Goal: Task Accomplishment & Management: Complete application form

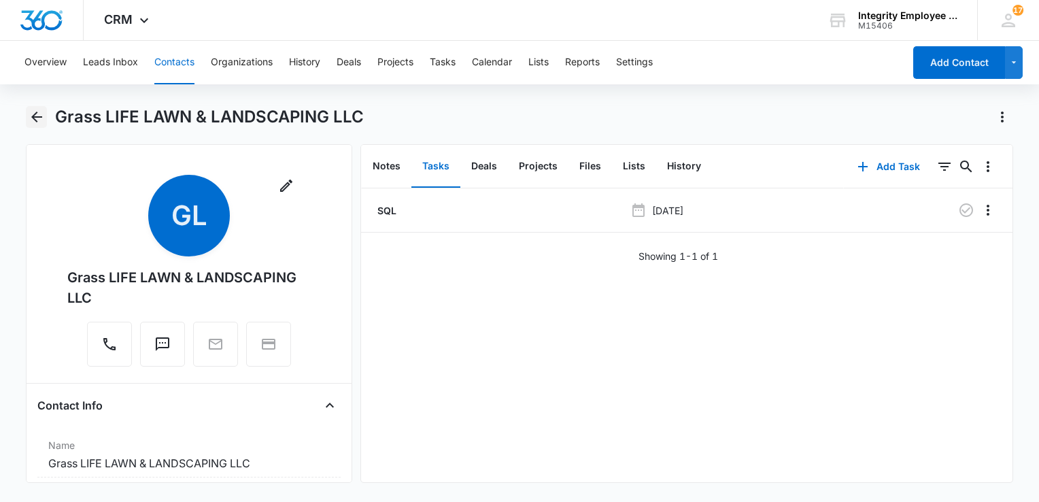
click at [35, 121] on icon "Back" at bounding box center [36, 116] width 11 height 11
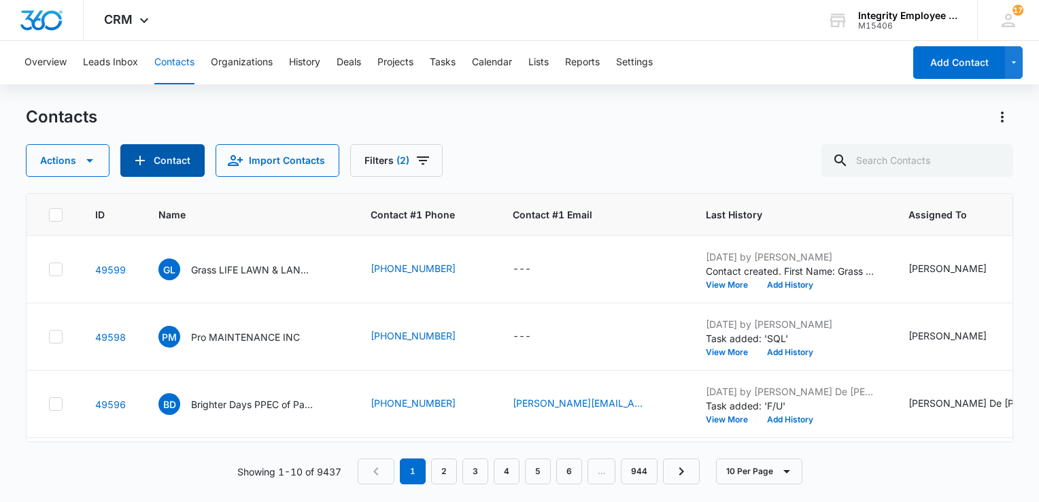
click at [177, 161] on button "Contact" at bounding box center [162, 160] width 84 height 33
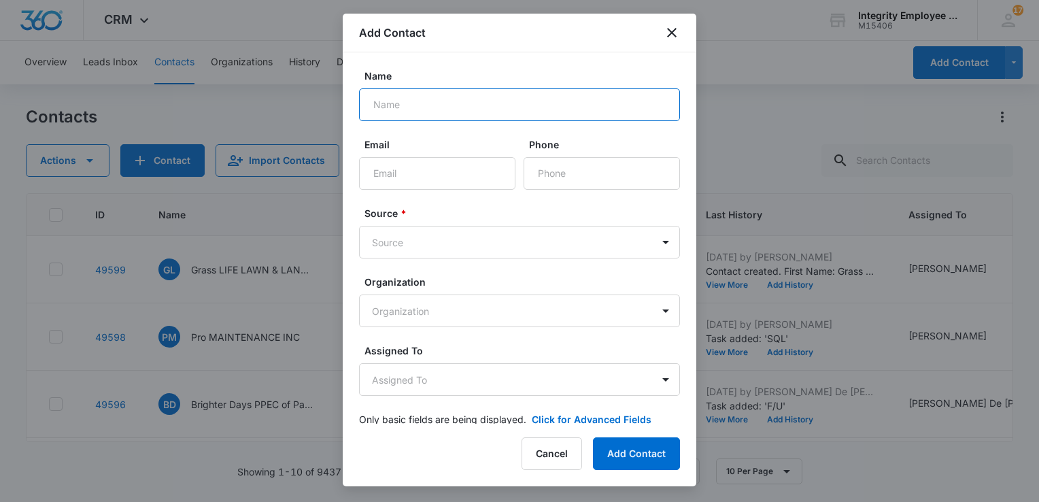
click at [408, 103] on input "Name" at bounding box center [519, 104] width 321 height 33
paste input "THE PREVENTATIVE MAINTENANCE TEAM LLC"
type input "THE PREVENTATIVE MAINTENANCE TEAM LLC"
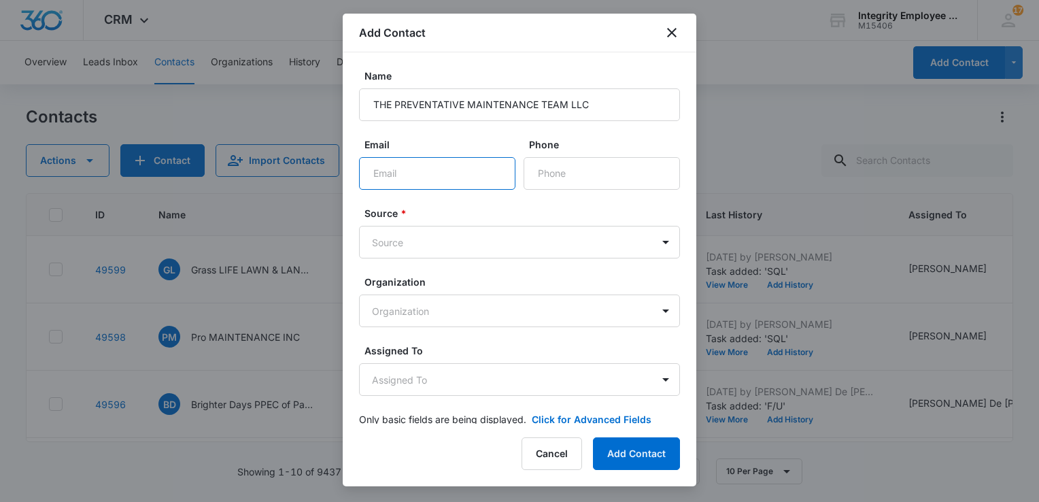
click at [448, 173] on input "Email" at bounding box center [437, 173] width 156 height 33
type input "[EMAIL_ADDRESS][DOMAIN_NAME]"
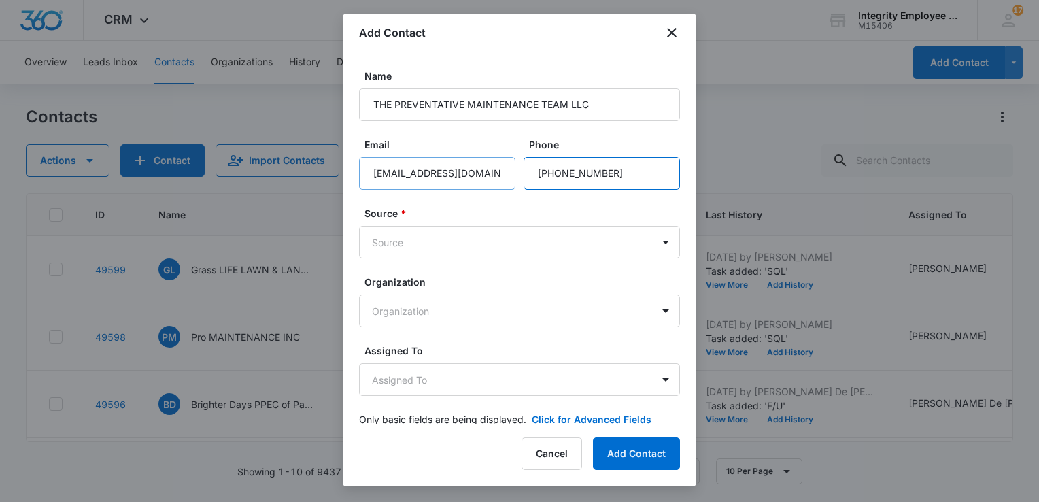
type input "[PHONE_NUMBER]"
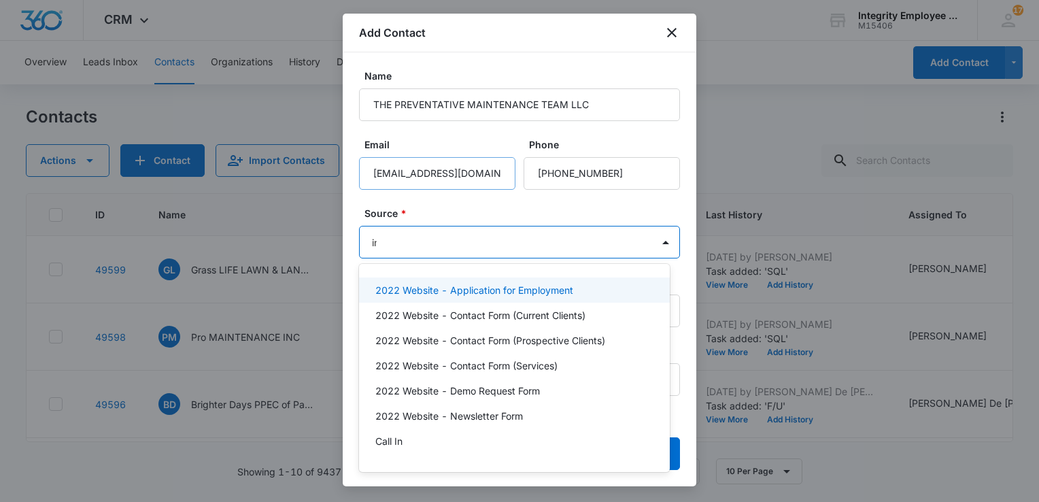
type input "ins"
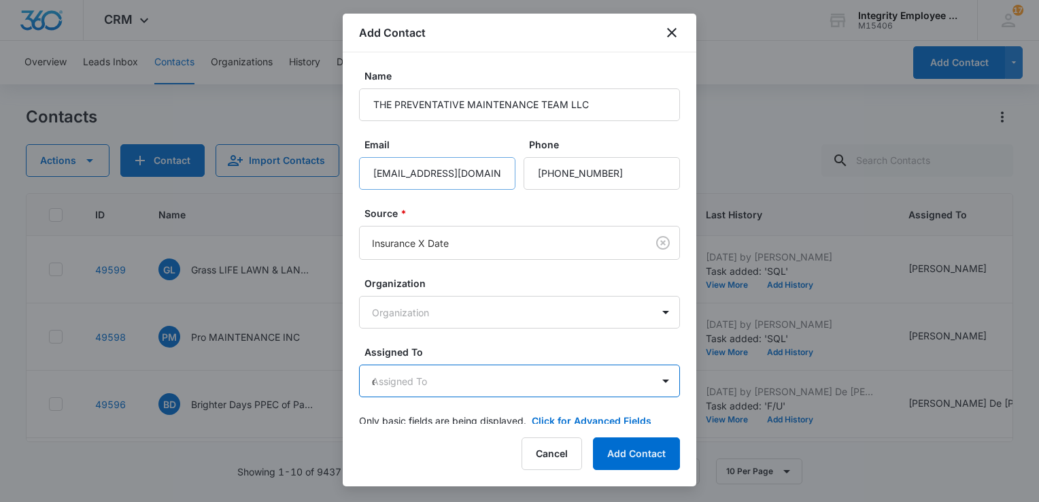
type input "da"
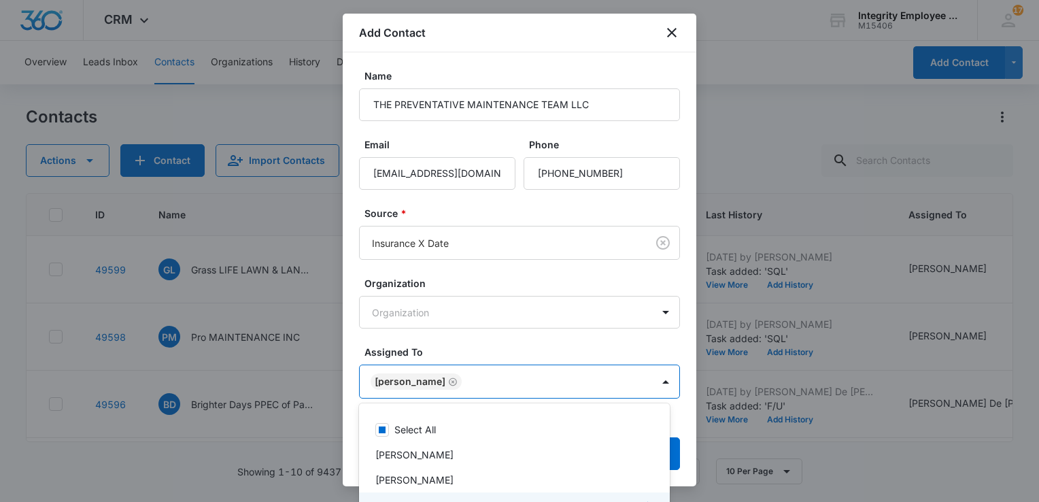
click at [502, 342] on div at bounding box center [519, 251] width 1039 height 502
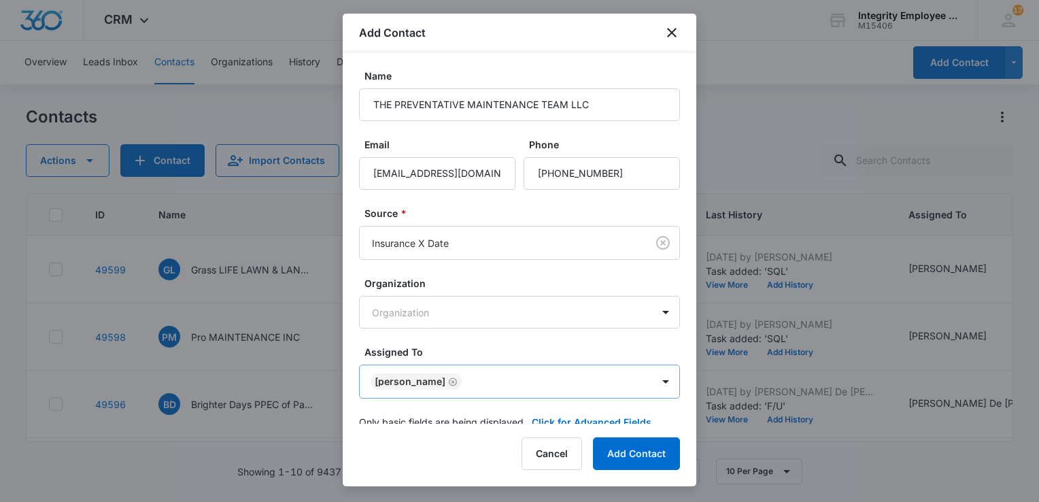
scroll to position [21, 0]
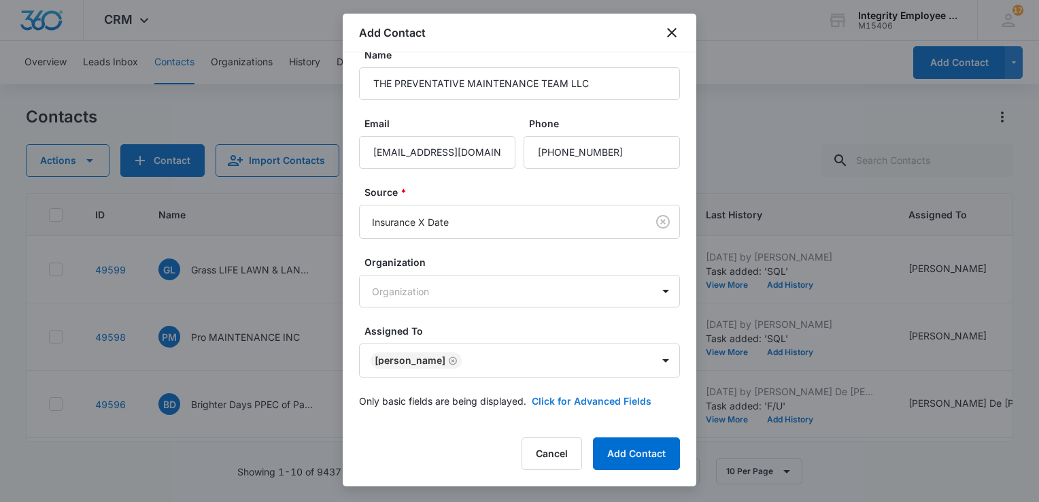
click at [586, 396] on button "Click for Advanced Fields" at bounding box center [592, 401] width 120 height 14
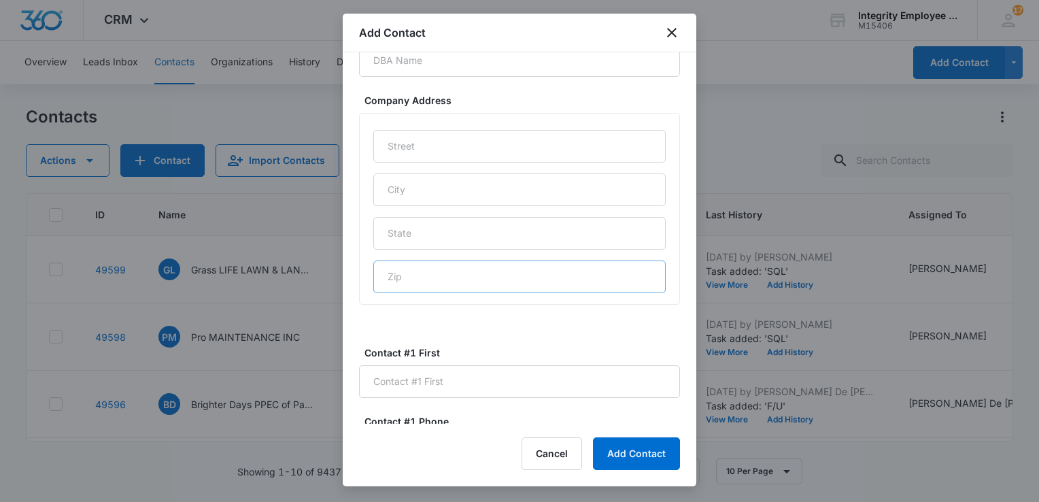
scroll to position [769, 0]
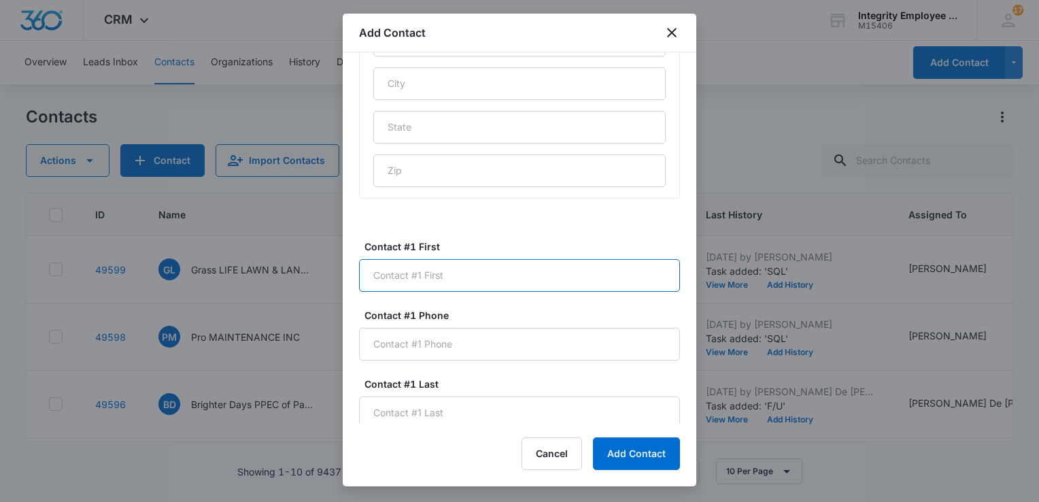
click at [443, 277] on input "Contact #1 First" at bounding box center [519, 275] width 321 height 33
type input "[PERSON_NAME]"
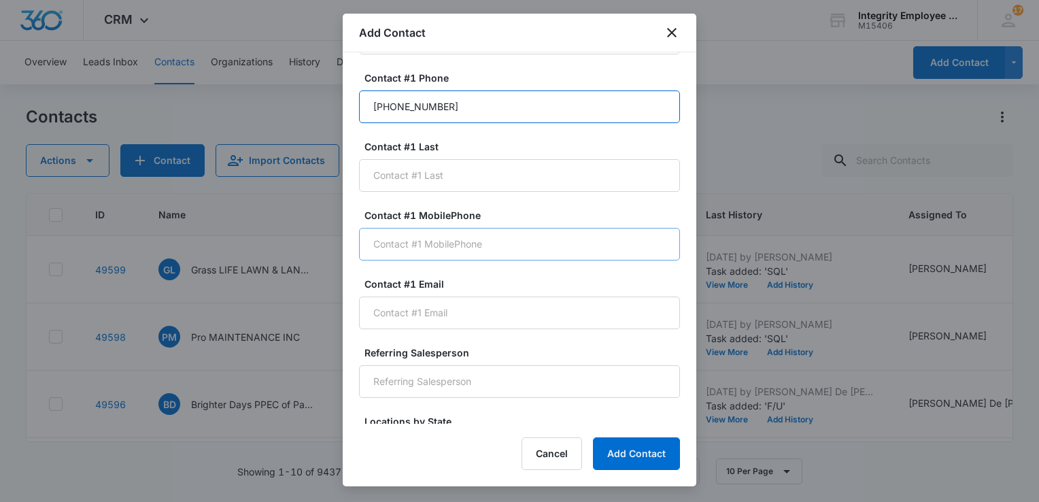
scroll to position [1041, 0]
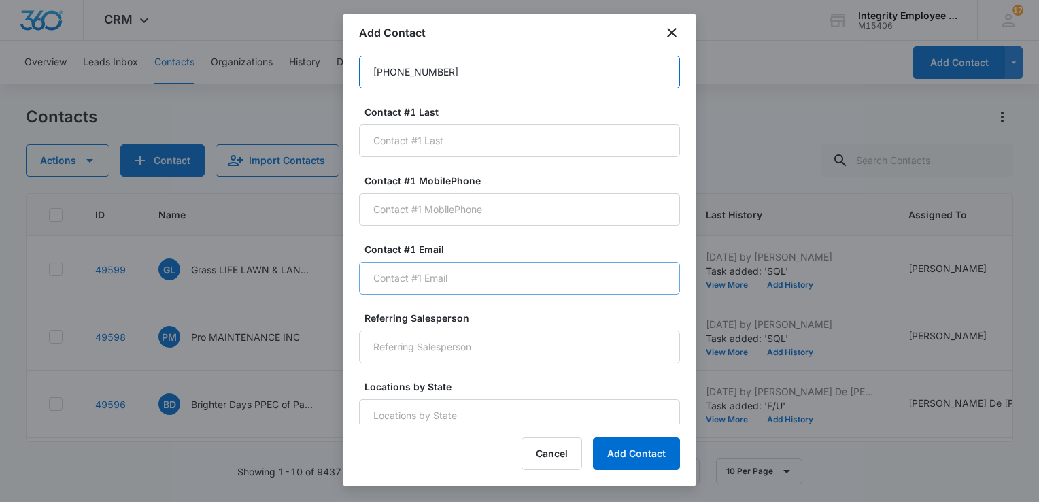
type input "[PHONE_NUMBER]"
click at [477, 277] on input "Contact #1 Email" at bounding box center [519, 278] width 321 height 33
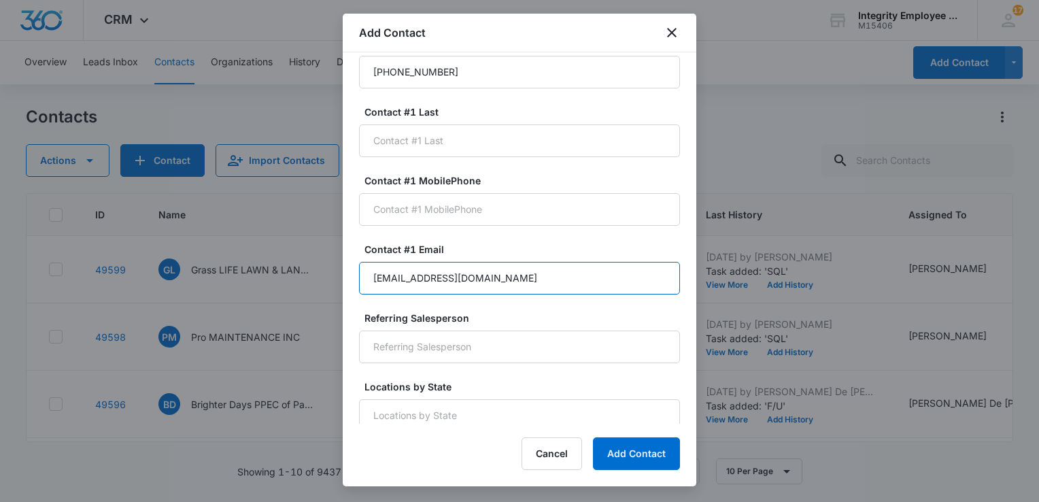
type input "[EMAIL_ADDRESS][DOMAIN_NAME]"
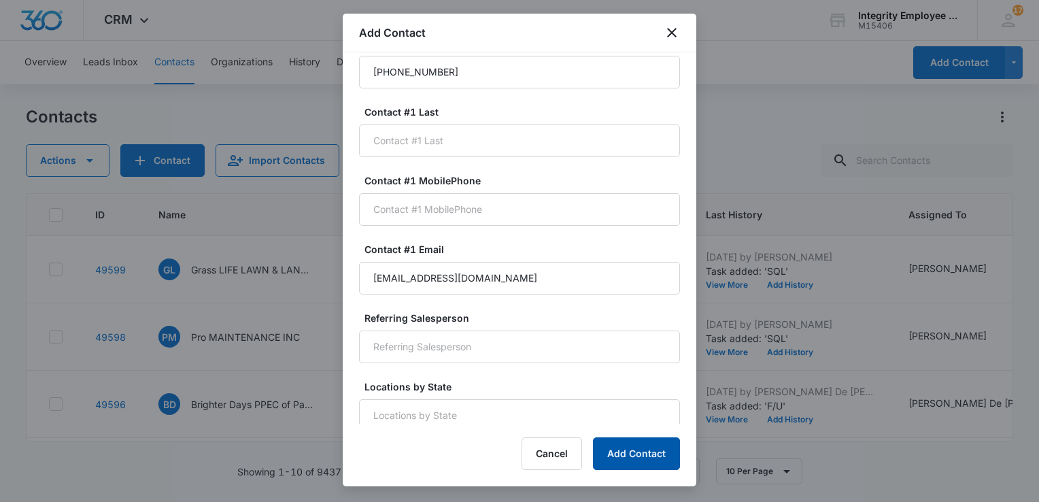
click at [642, 460] on button "Add Contact" at bounding box center [636, 453] width 87 height 33
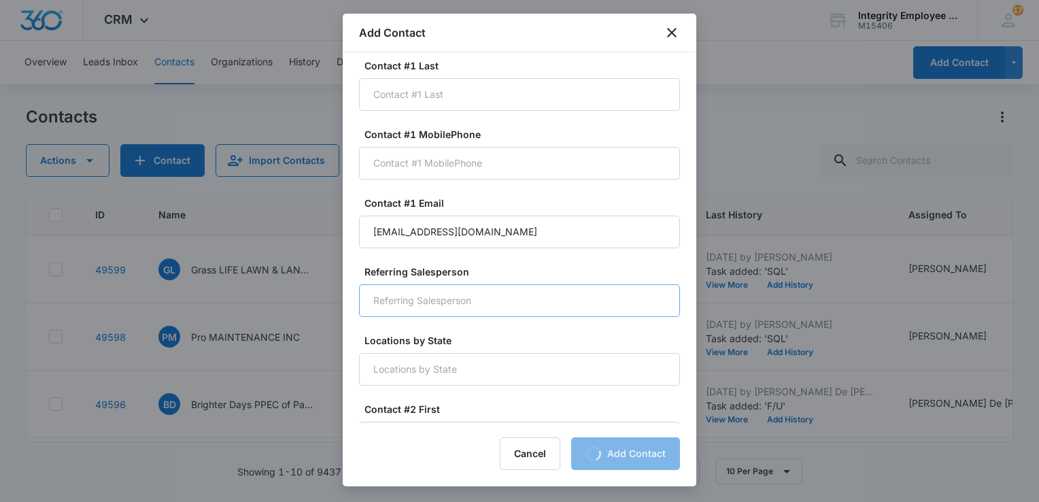
scroll to position [1109, 0]
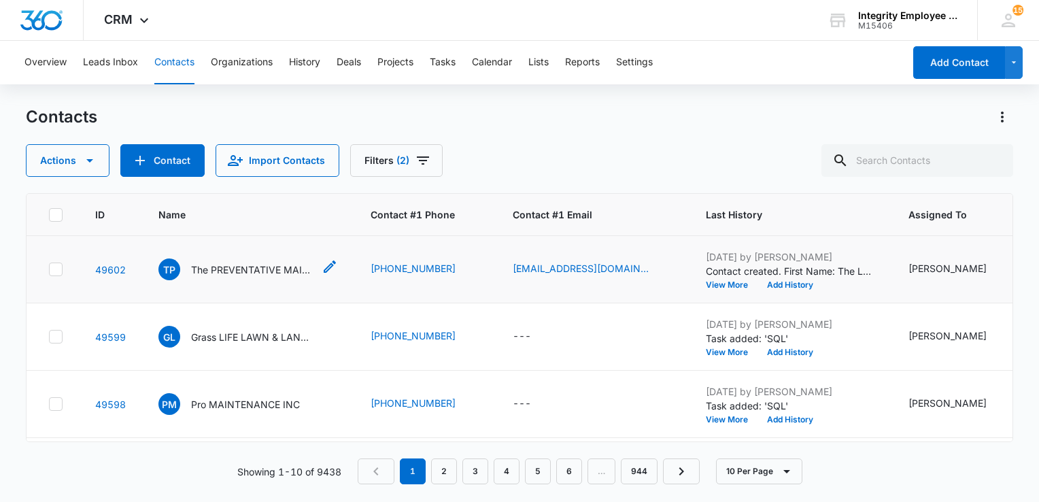
click at [260, 267] on p "The PREVENTATIVE MAINTENANCE TEAM LLC" at bounding box center [252, 269] width 122 height 14
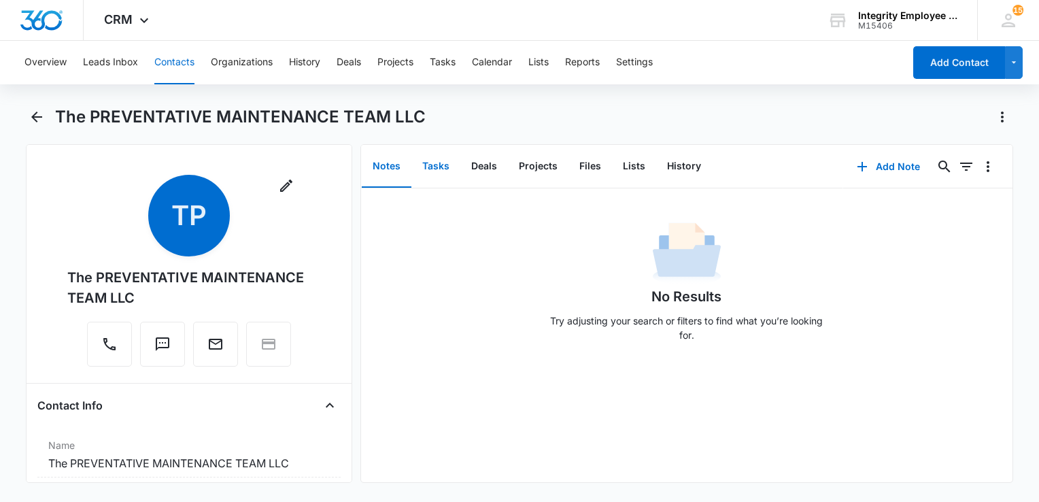
click at [440, 168] on button "Tasks" at bounding box center [435, 166] width 49 height 42
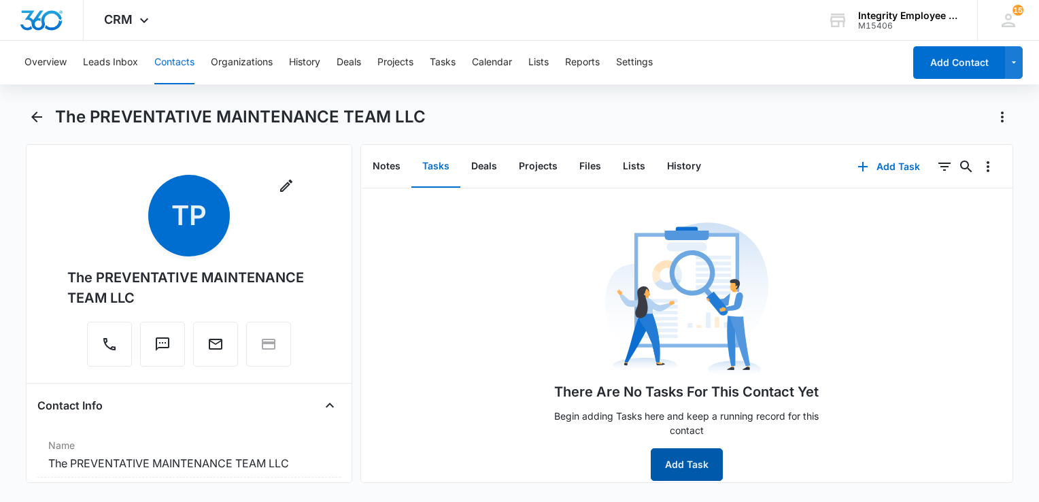
click at [680, 456] on button "Add Task" at bounding box center [686, 464] width 72 height 33
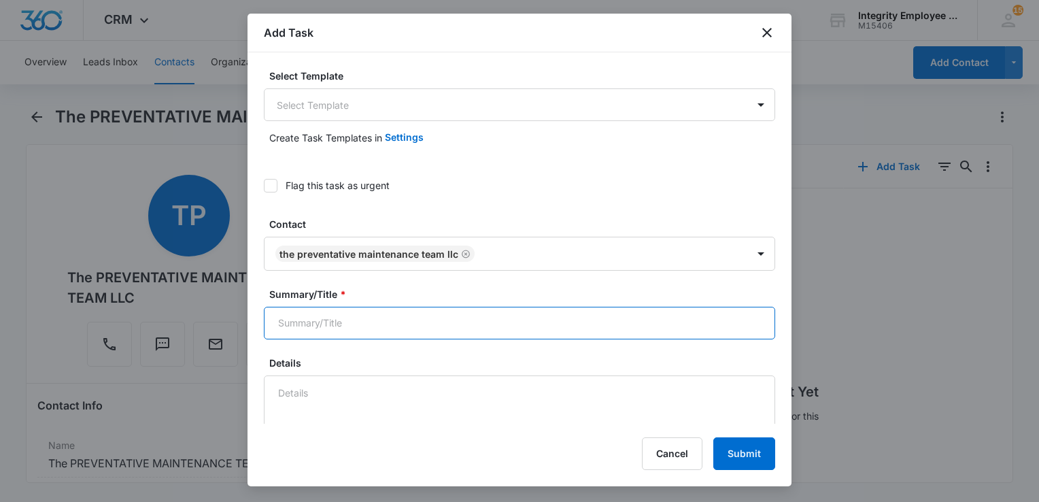
click at [351, 324] on input "Summary/Title *" at bounding box center [519, 323] width 511 height 33
type input "SQL"
type textarea "9"
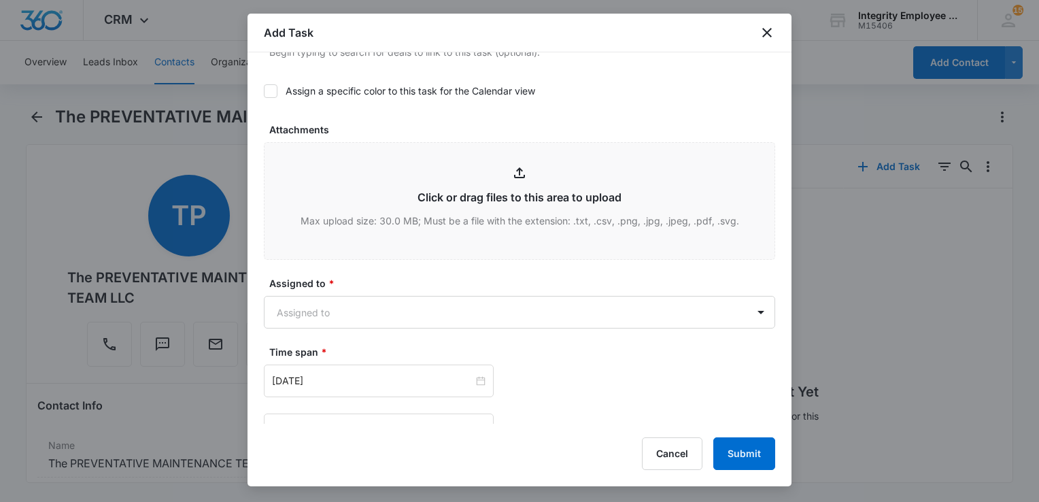
scroll to position [680, 0]
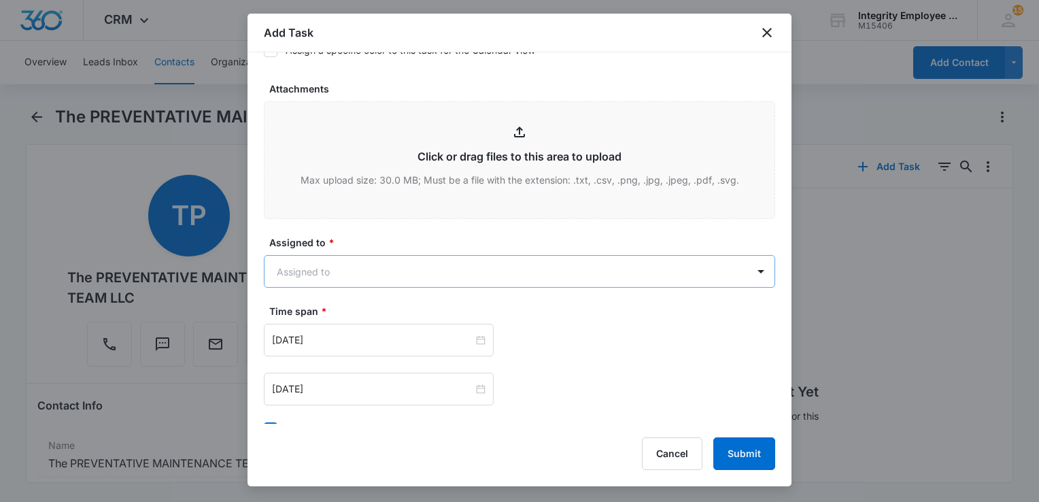
type textarea "10/9- Appointment with Gary. Had me send him rates, and said he'd get a hold of…"
click at [345, 259] on body "CRM Apps Reputation Websites Forms CRM Email Social Shop Payments POS Content A…" at bounding box center [519, 251] width 1039 height 502
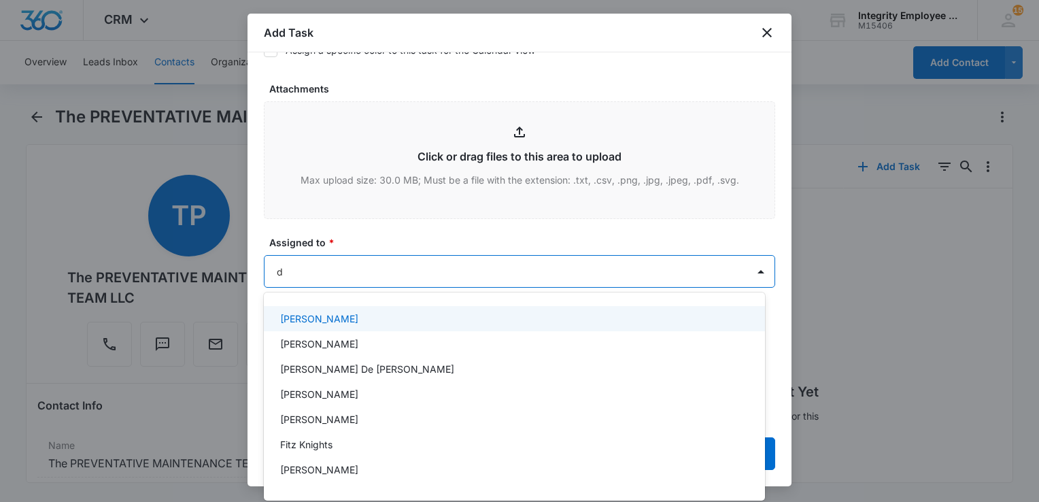
type input "da"
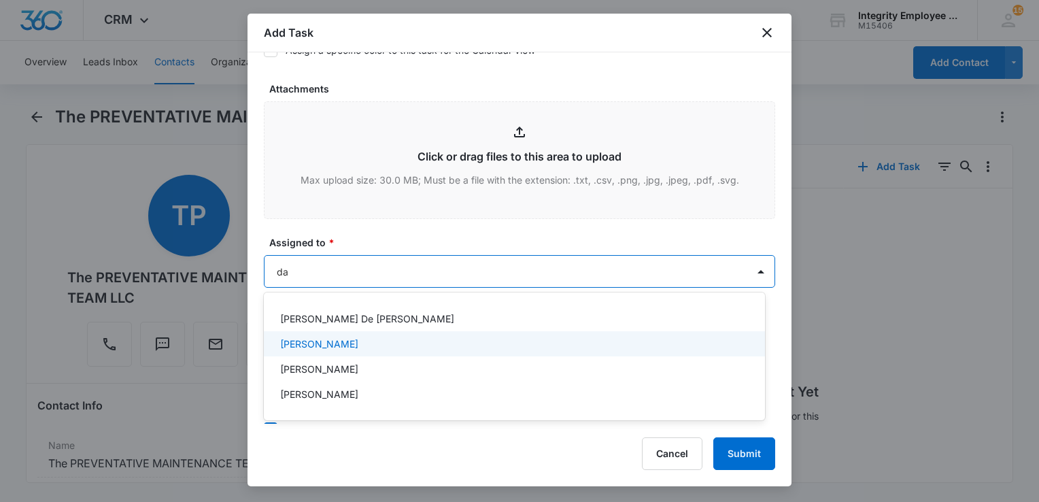
click at [327, 349] on p "[PERSON_NAME]" at bounding box center [319, 343] width 78 height 14
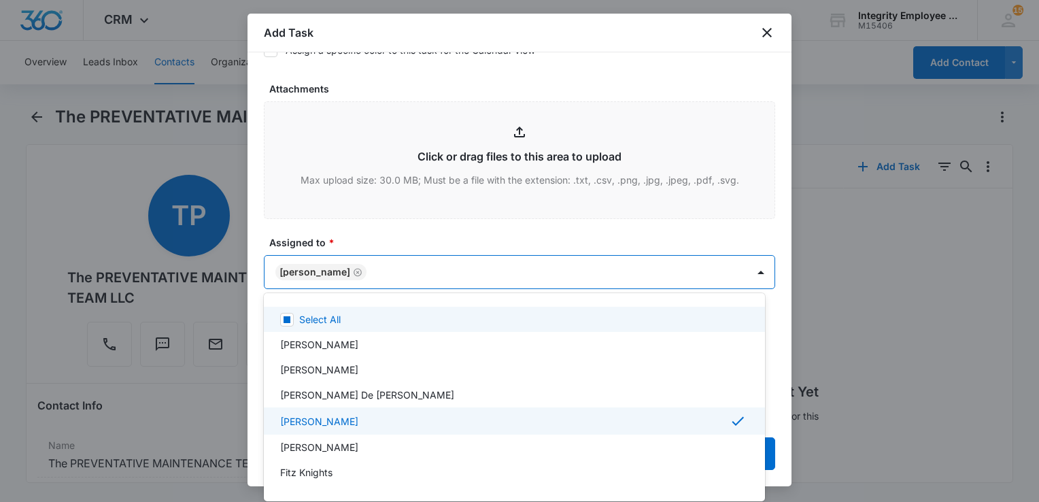
click at [397, 233] on div at bounding box center [519, 251] width 1039 height 502
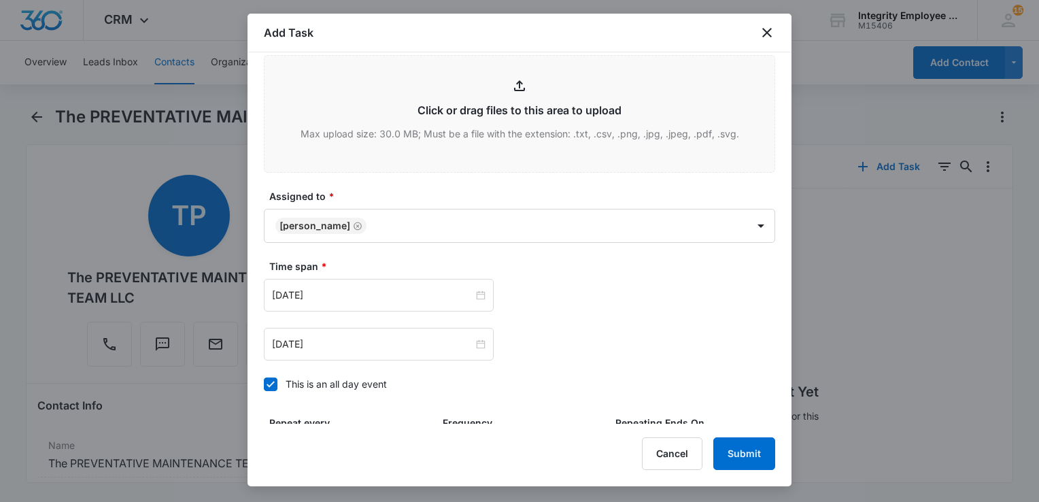
scroll to position [748, 0]
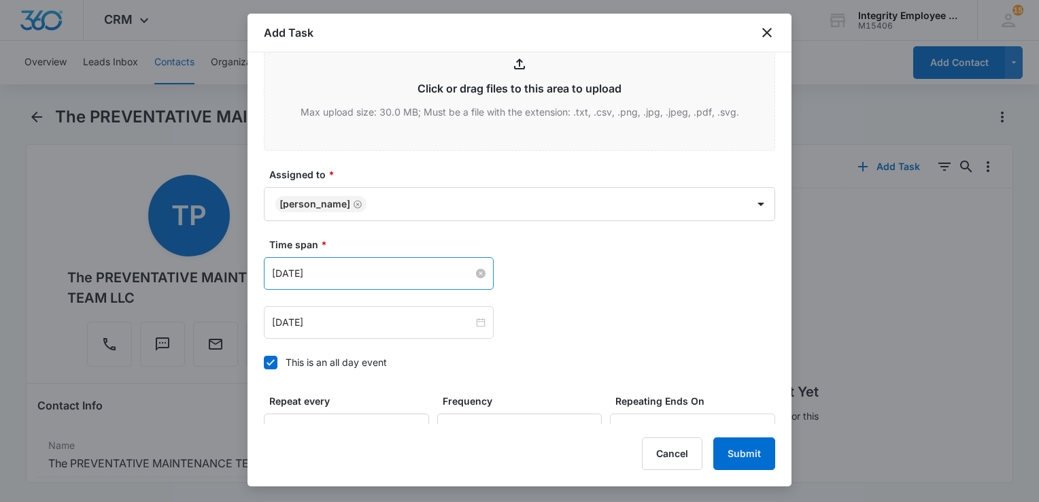
click at [374, 274] on input "Oct 9, 2025" at bounding box center [372, 273] width 201 height 15
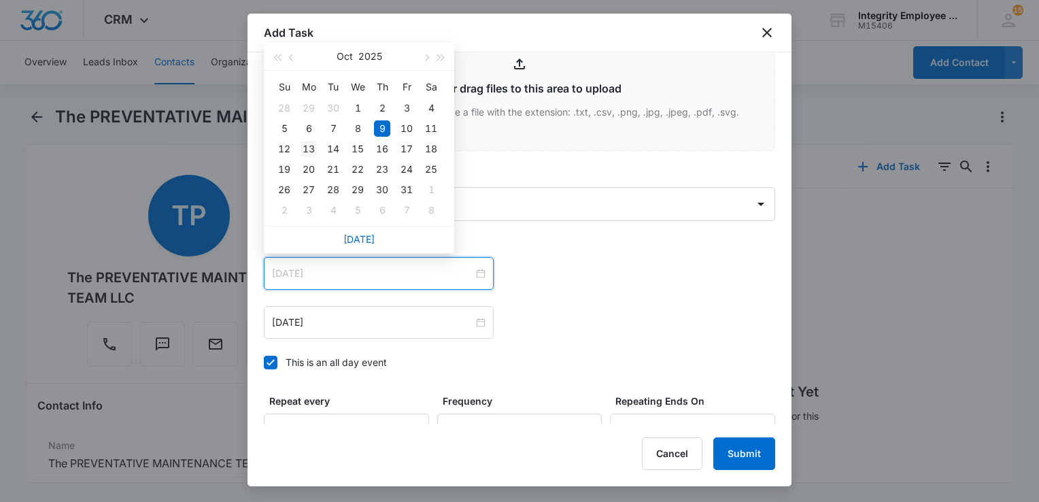
type input "Oct 13, 2025"
click at [307, 147] on div "13" at bounding box center [308, 149] width 16 height 16
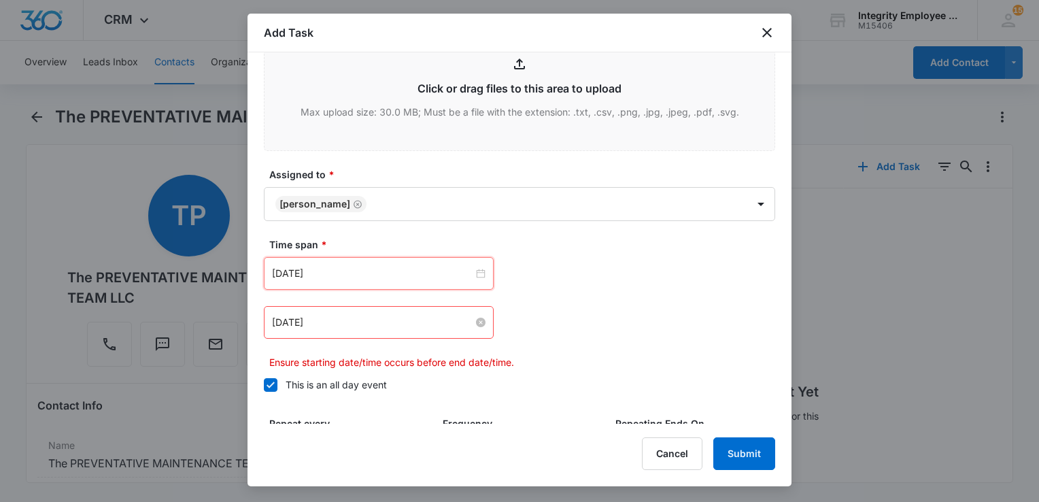
click at [381, 319] on input "Oct 9, 2025" at bounding box center [372, 322] width 201 height 15
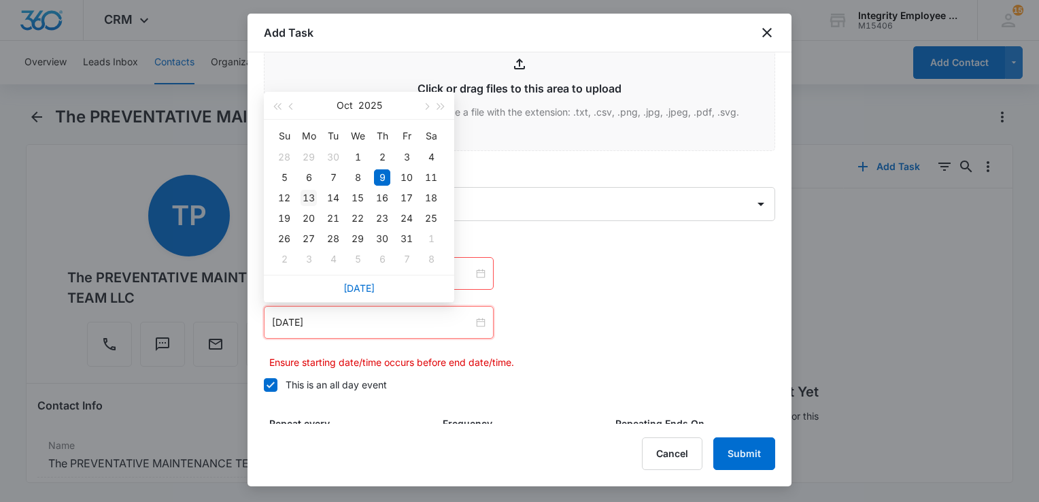
type input "Oct 13, 2025"
click at [307, 201] on div "13" at bounding box center [308, 198] width 16 height 16
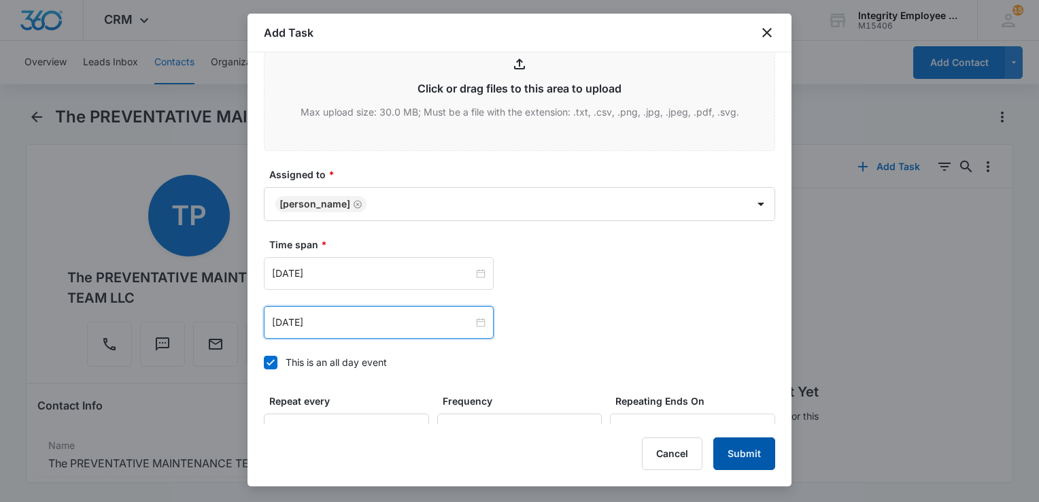
click at [744, 459] on button "Submit" at bounding box center [744, 453] width 62 height 33
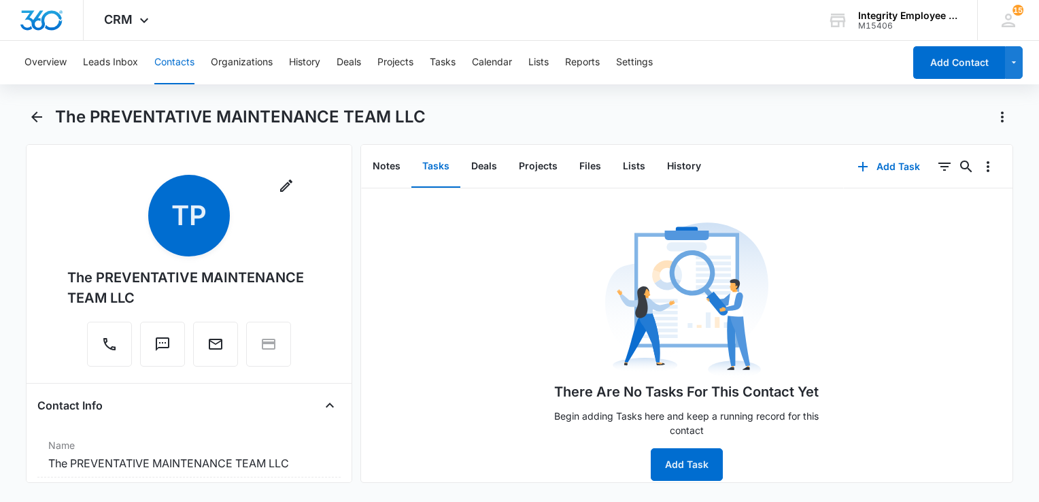
scroll to position [0, 0]
